Goal: Transaction & Acquisition: Download file/media

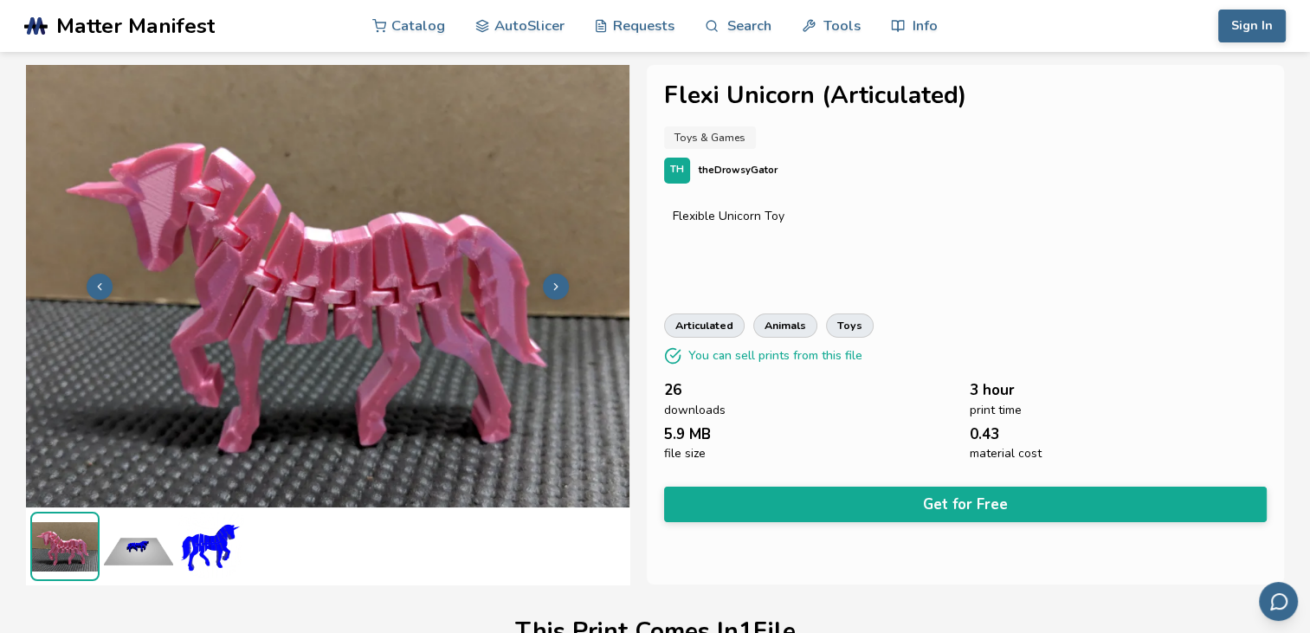
click at [891, 243] on div "Flexible Unicorn Toy" at bounding box center [965, 244] width 603 height 87
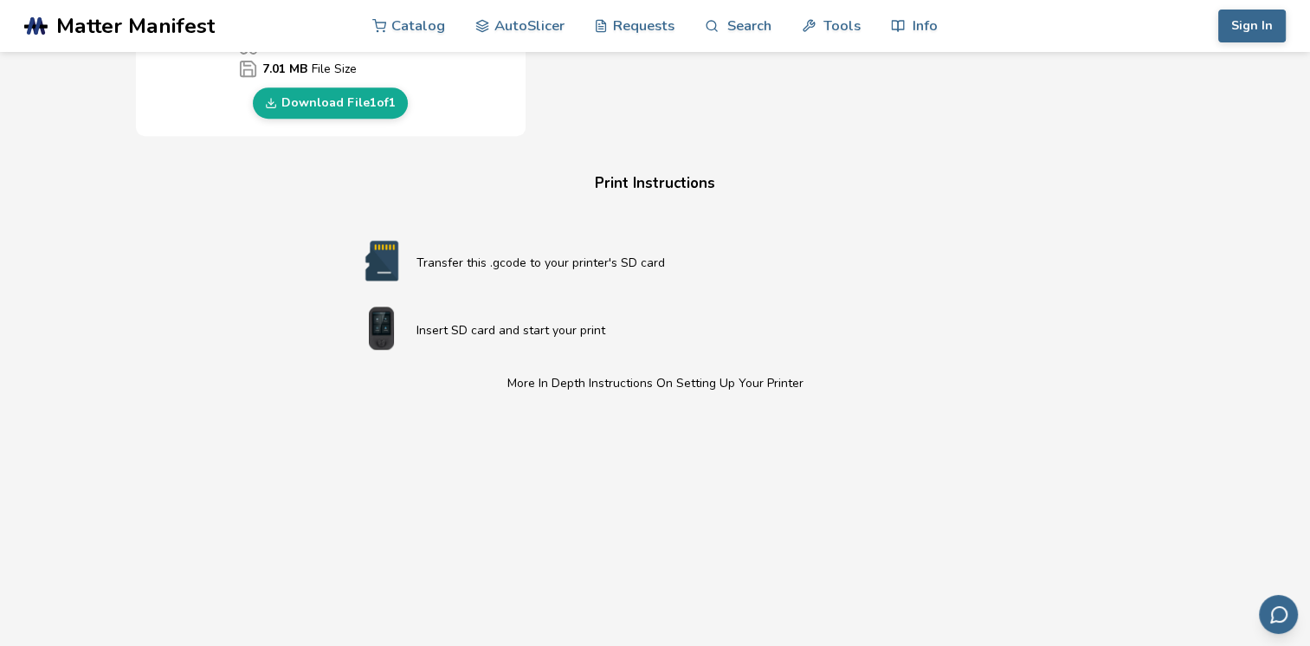
scroll to position [935, 0]
click at [362, 104] on link "Download File 1 of 1" at bounding box center [330, 102] width 155 height 31
